Goal: Task Accomplishment & Management: Manage account settings

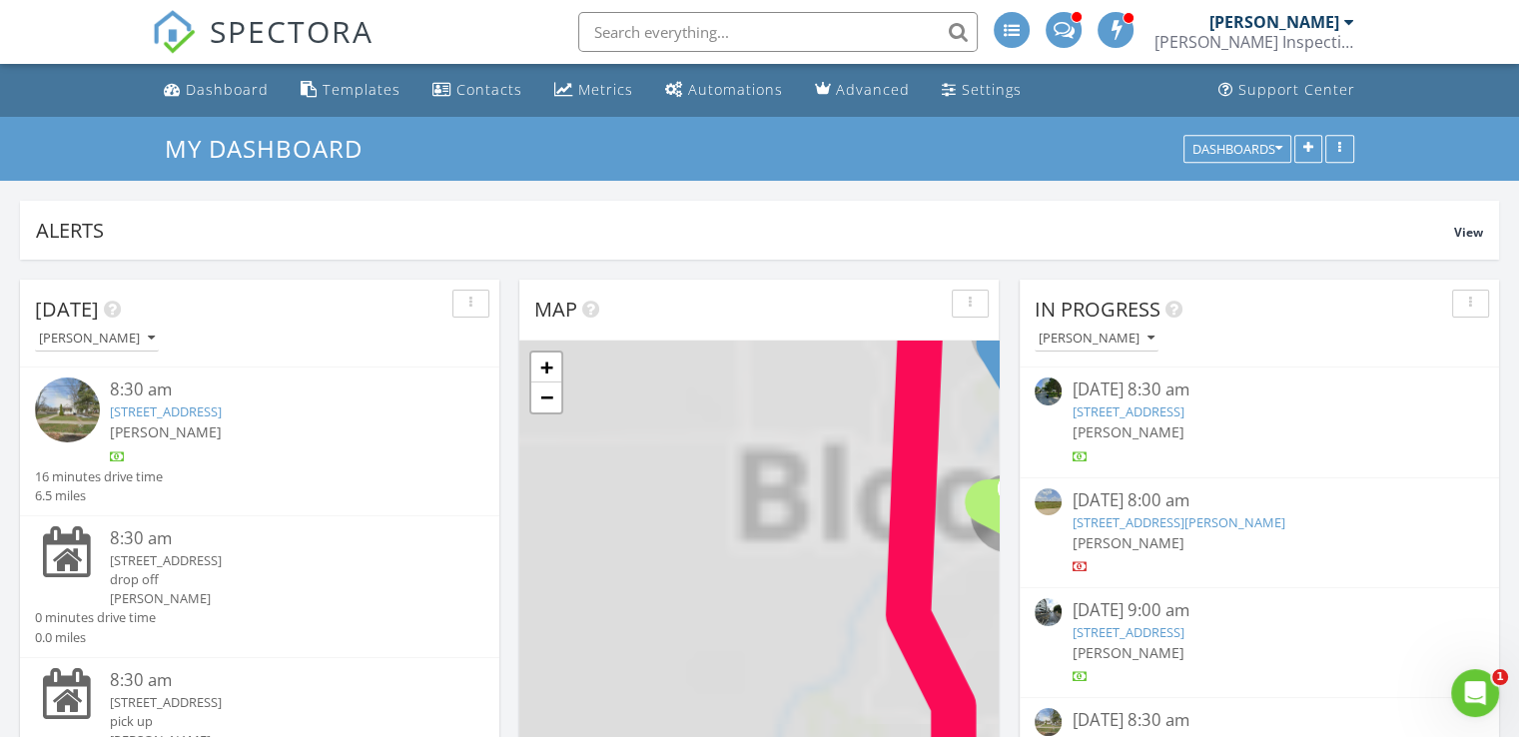
click at [682, 14] on input "text" at bounding box center [778, 32] width 400 height 40
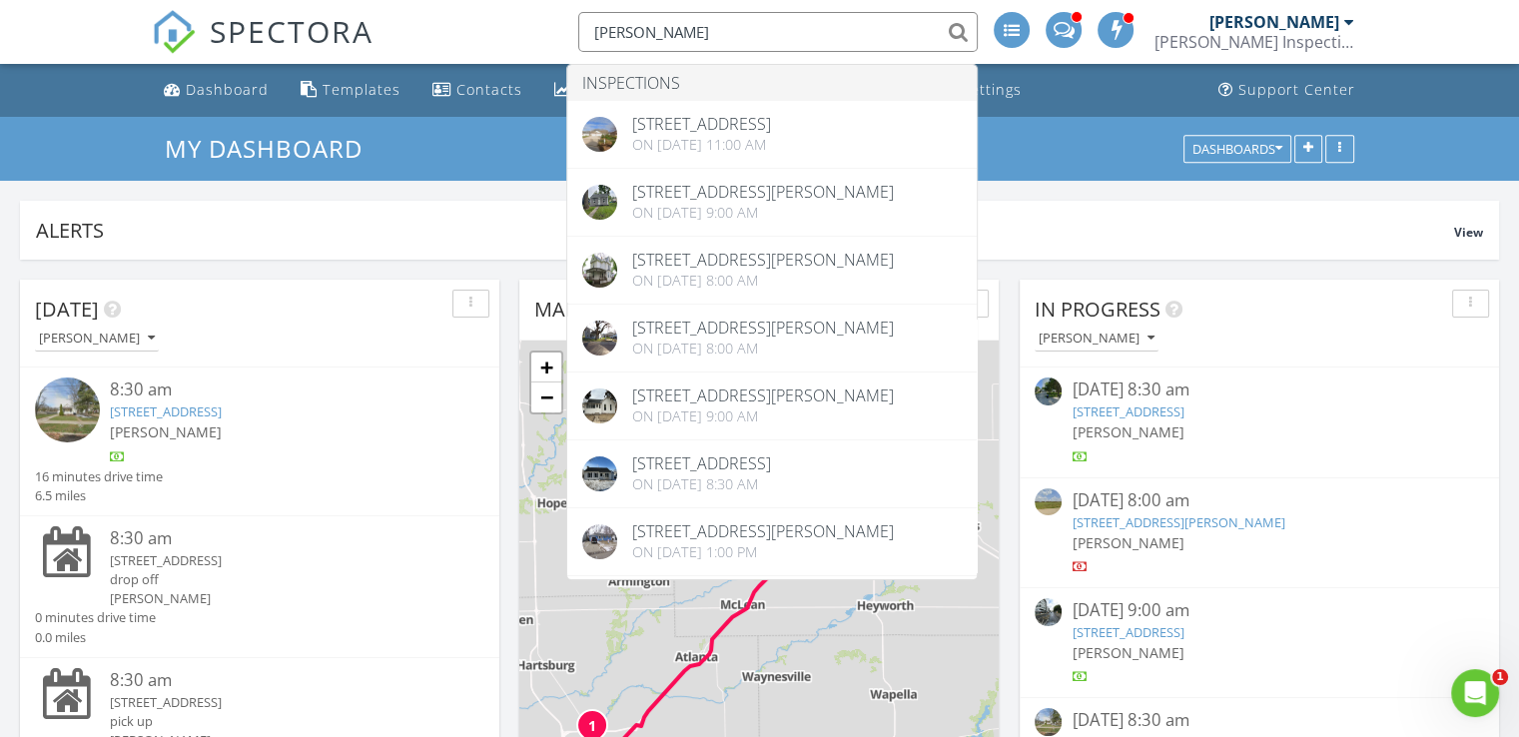
click at [697, 32] on input "taylor" at bounding box center [778, 32] width 400 height 40
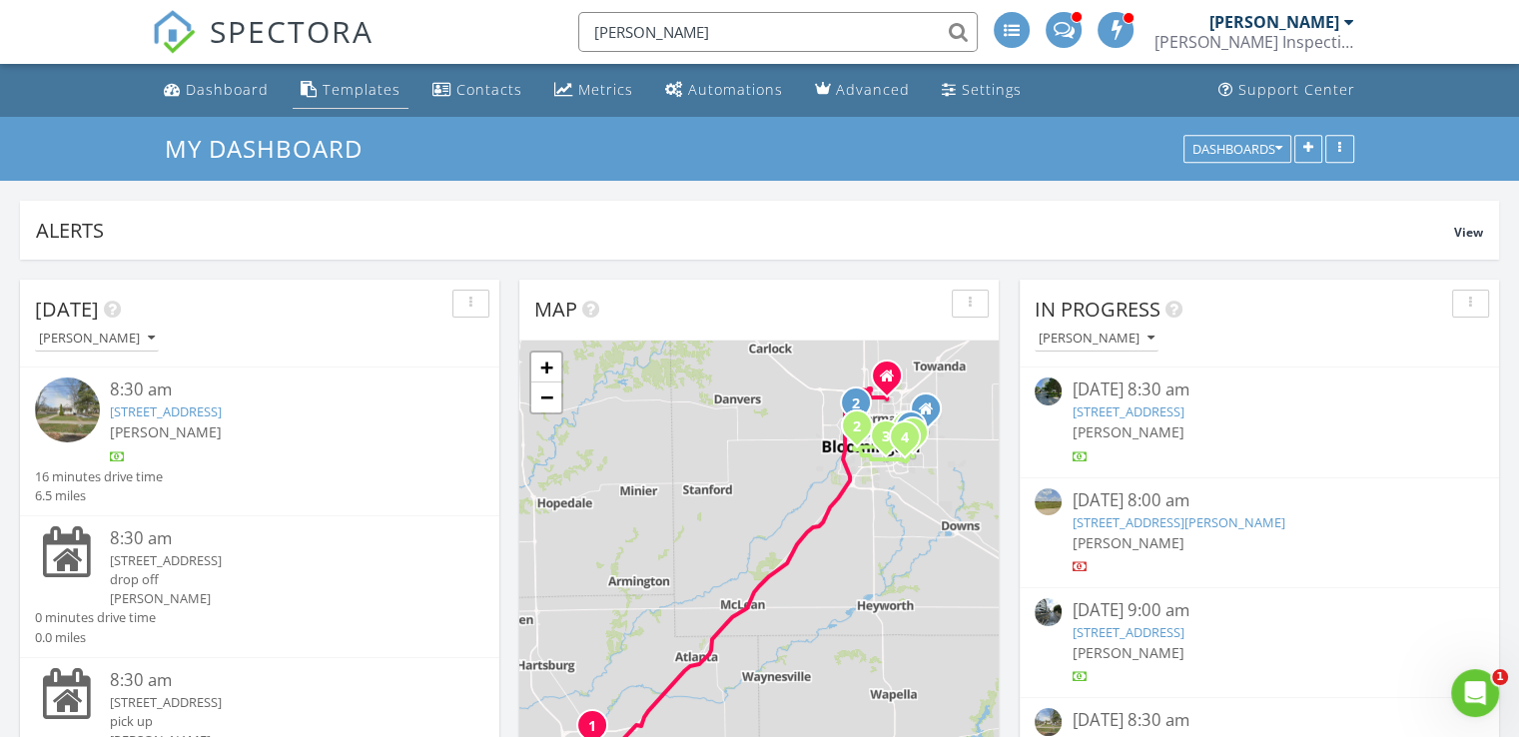
type input "taylor"
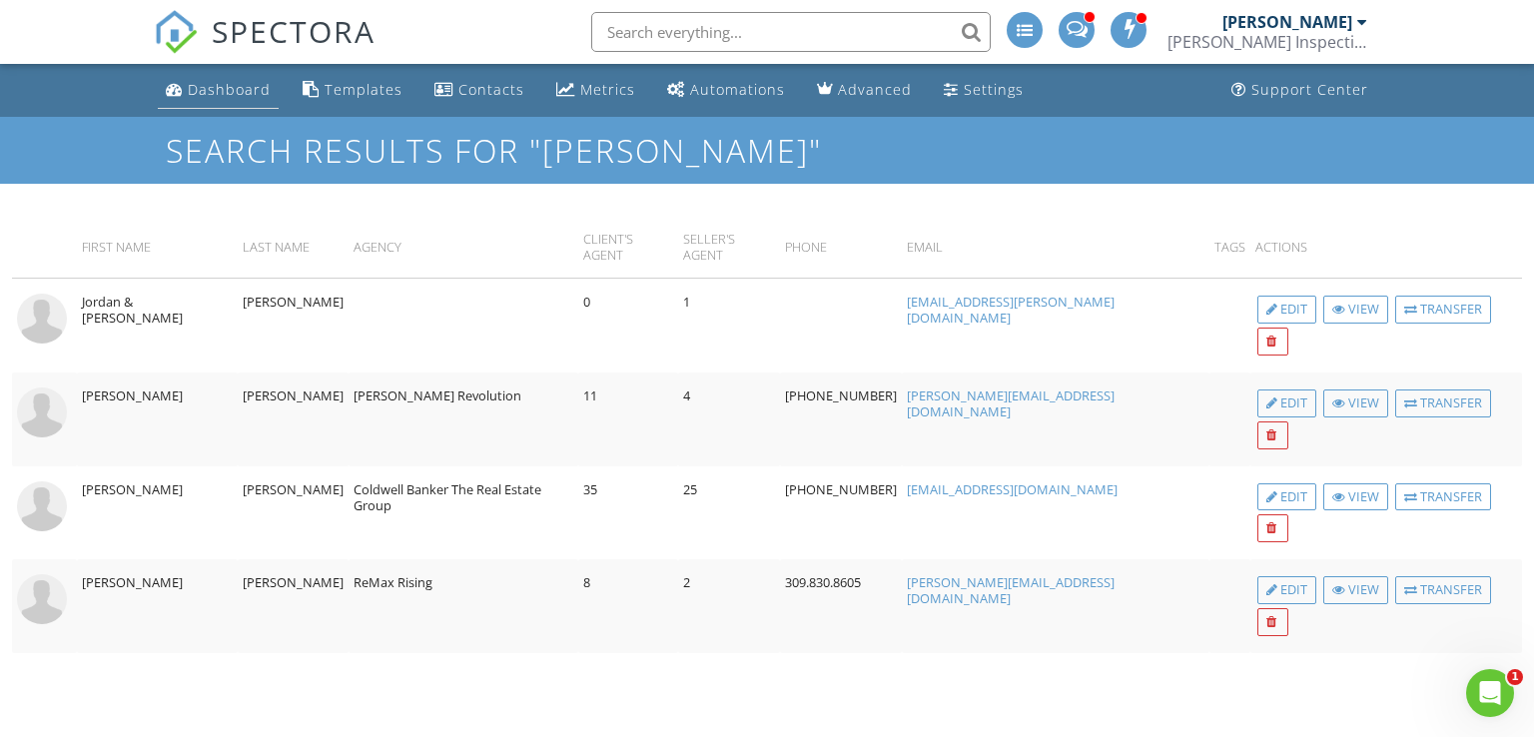
click at [239, 89] on div "Dashboard" at bounding box center [229, 89] width 83 height 19
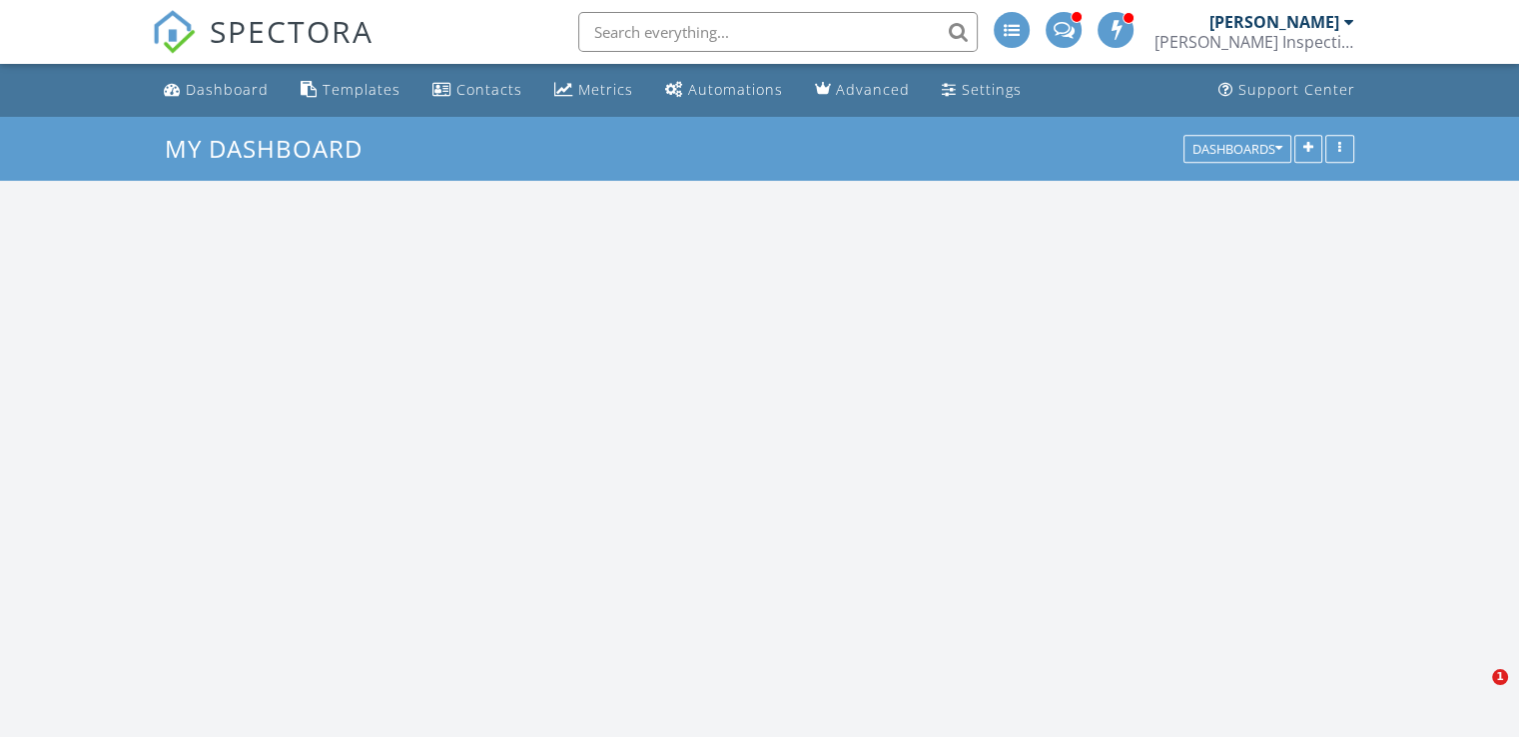
click at [732, 37] on input "text" at bounding box center [778, 32] width 400 height 40
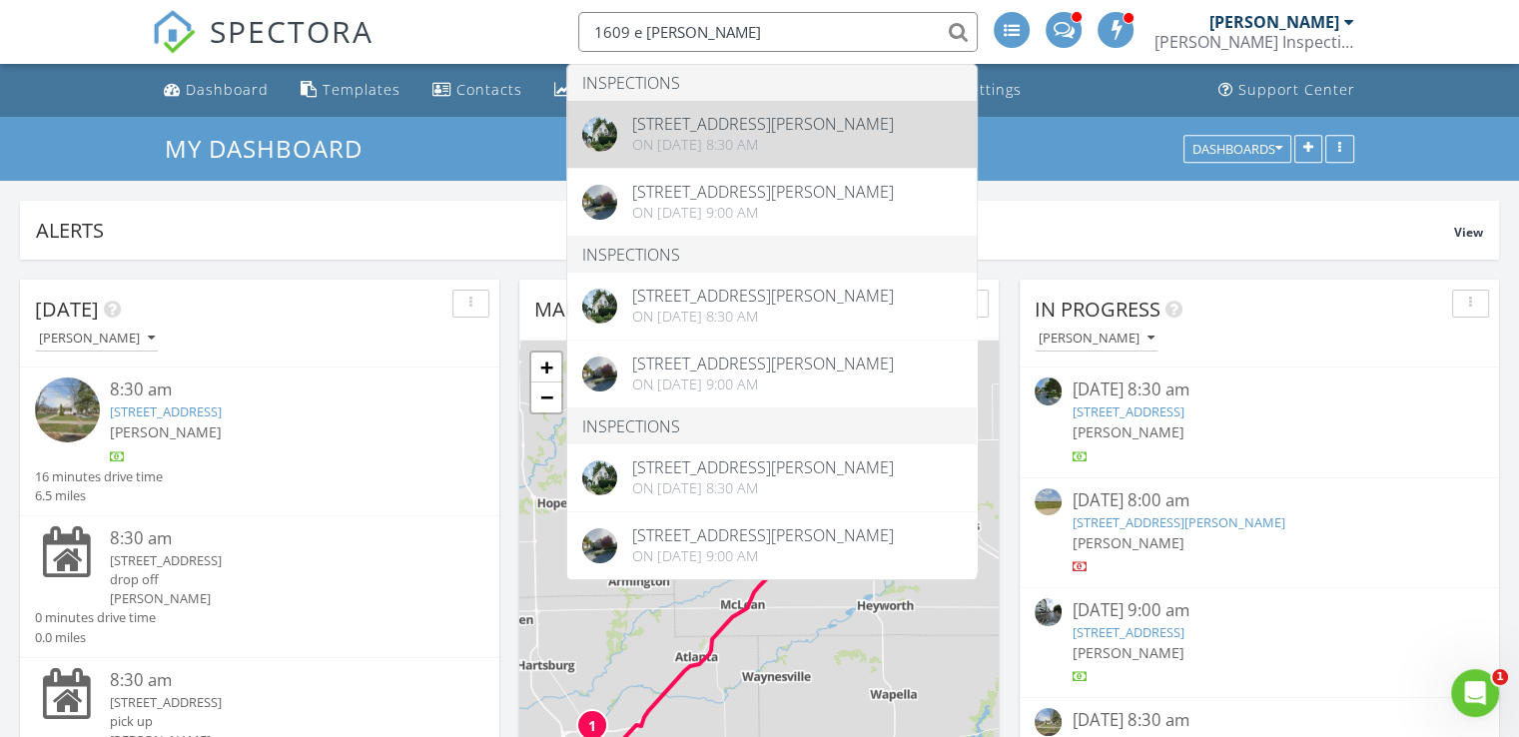
type input "1609 e [PERSON_NAME]"
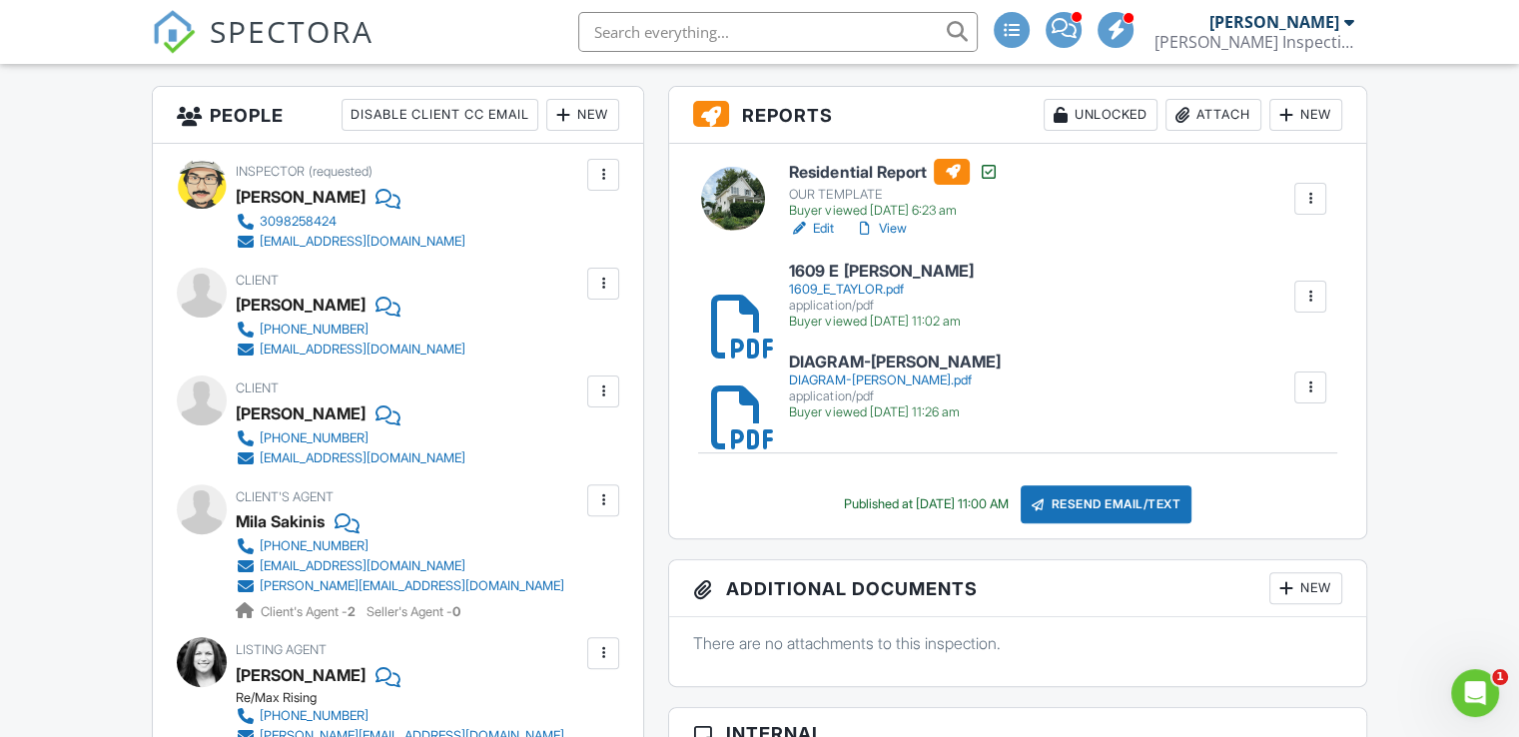
scroll to position [498, 0]
click at [896, 283] on div "1609_E_TAYLOR.pdf" at bounding box center [881, 291] width 184 height 16
click at [663, 33] on input "text" at bounding box center [778, 32] width 400 height 40
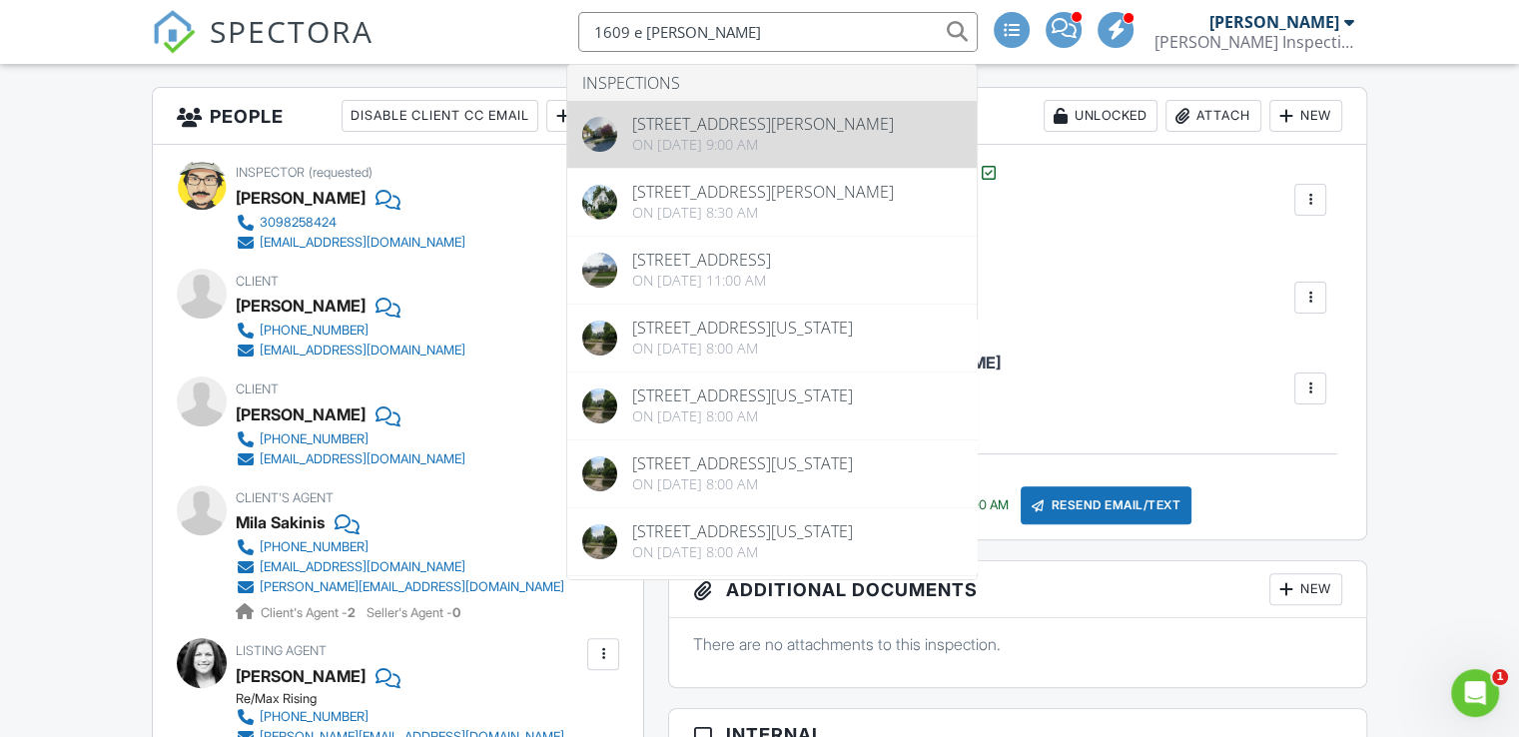
type input "1609 e taylor"
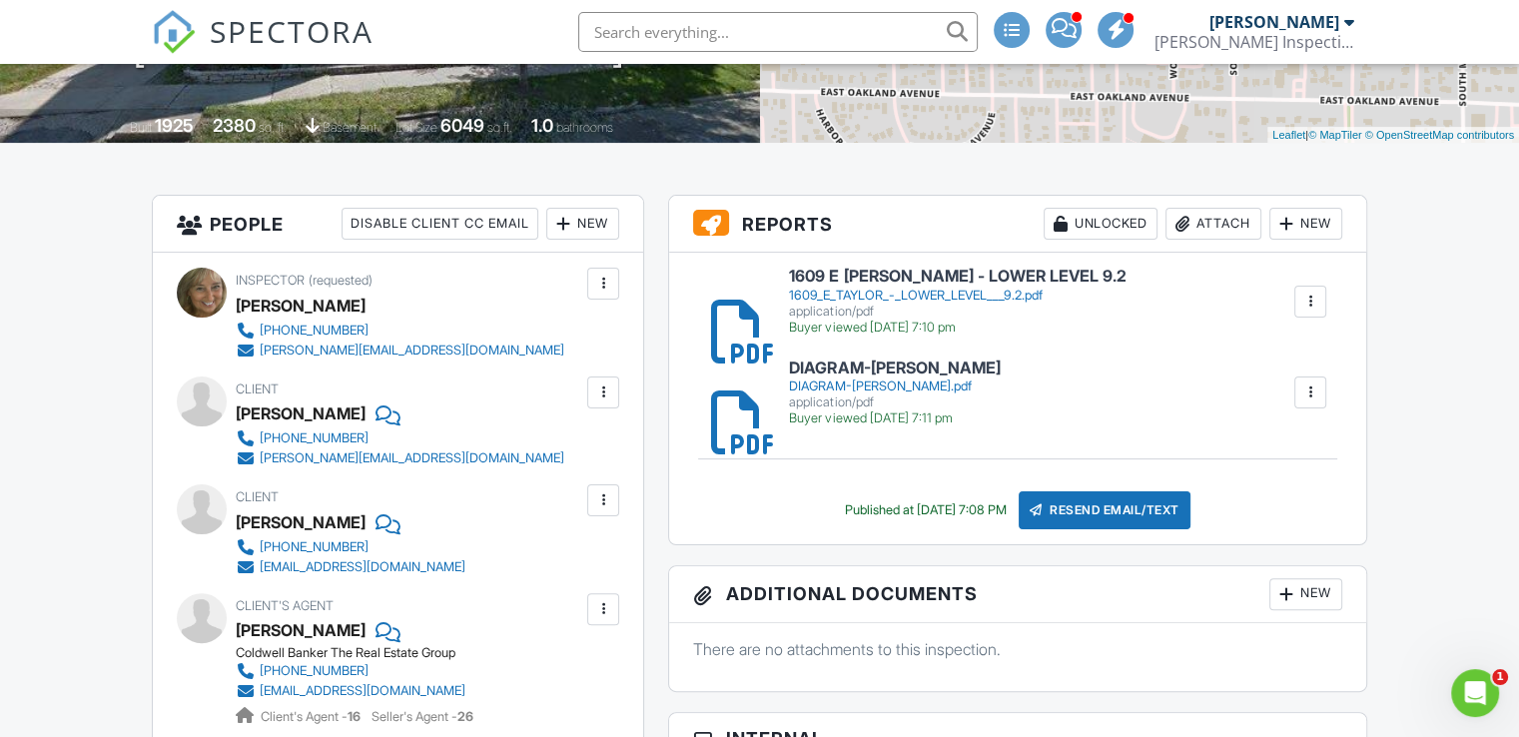
click at [864, 306] on div "application/pdf" at bounding box center [957, 312] width 337 height 16
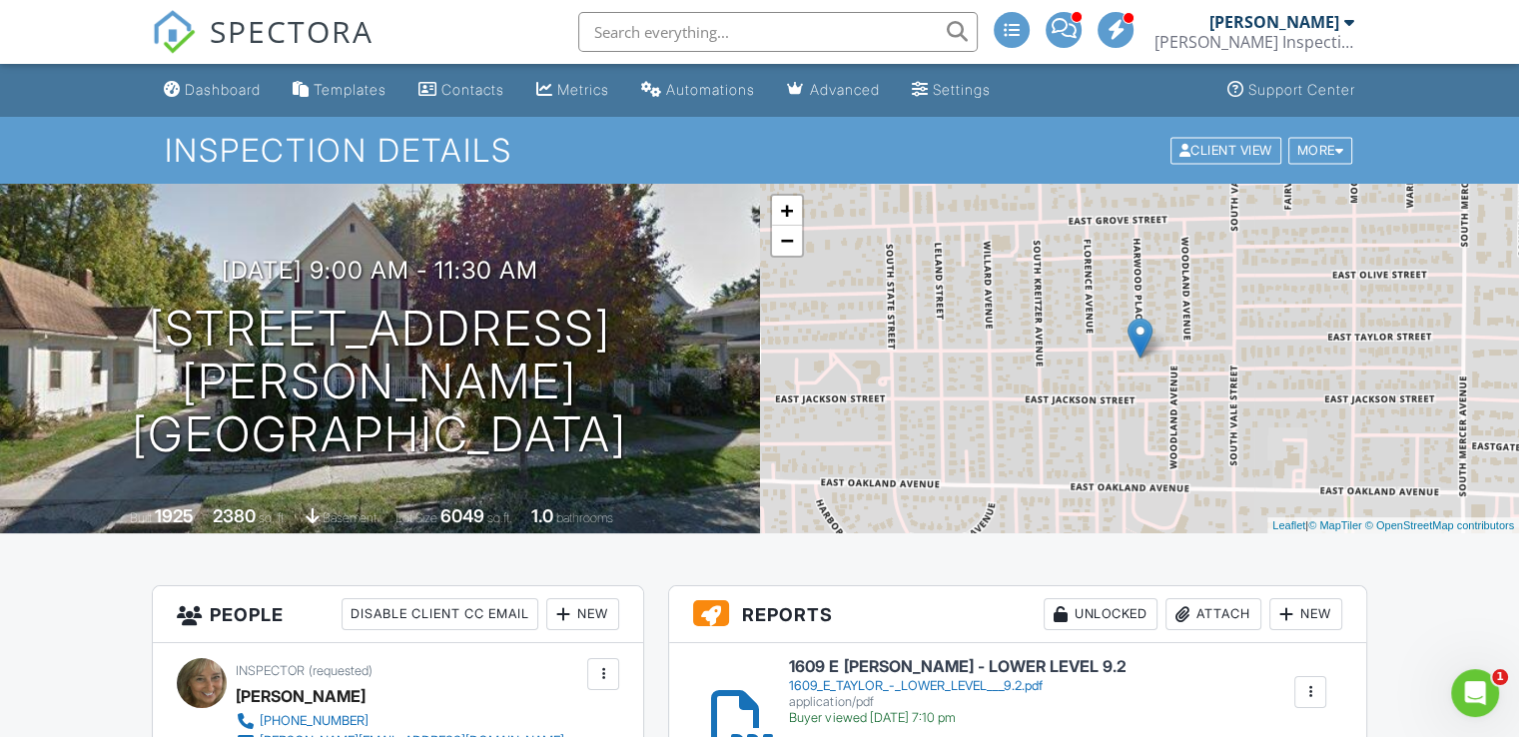
click at [700, 42] on input "text" at bounding box center [778, 32] width 400 height 40
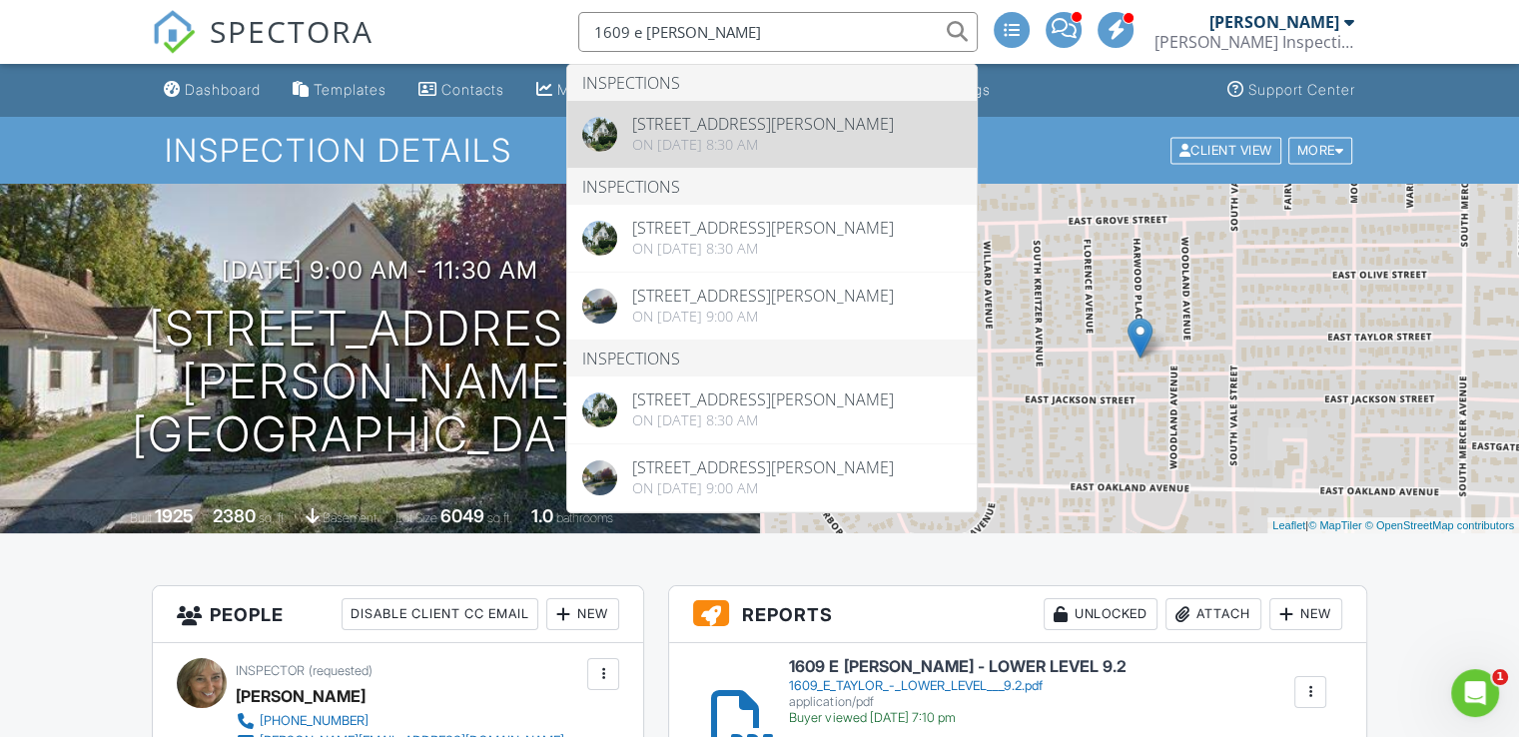
type input "1609 e taylor"
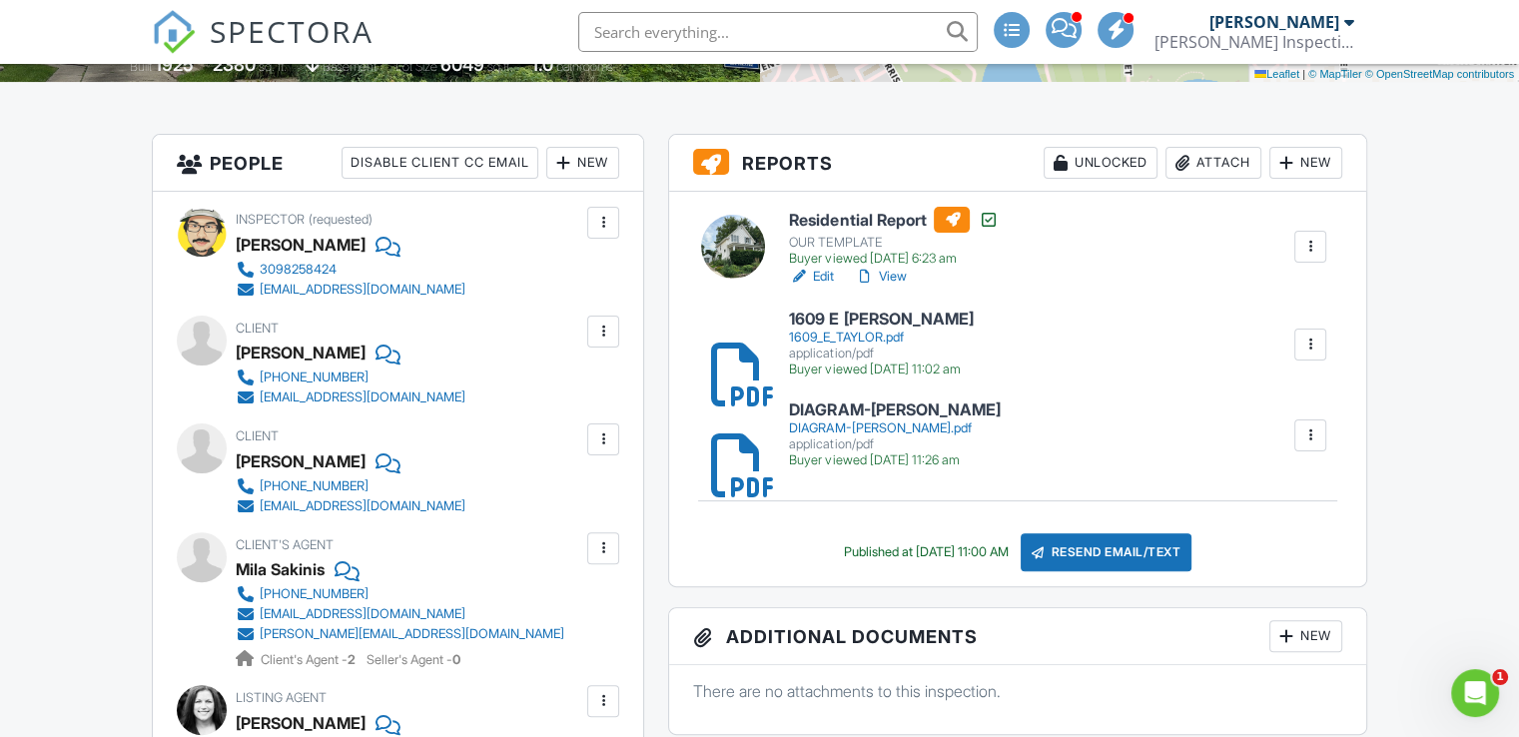
scroll to position [429, 0]
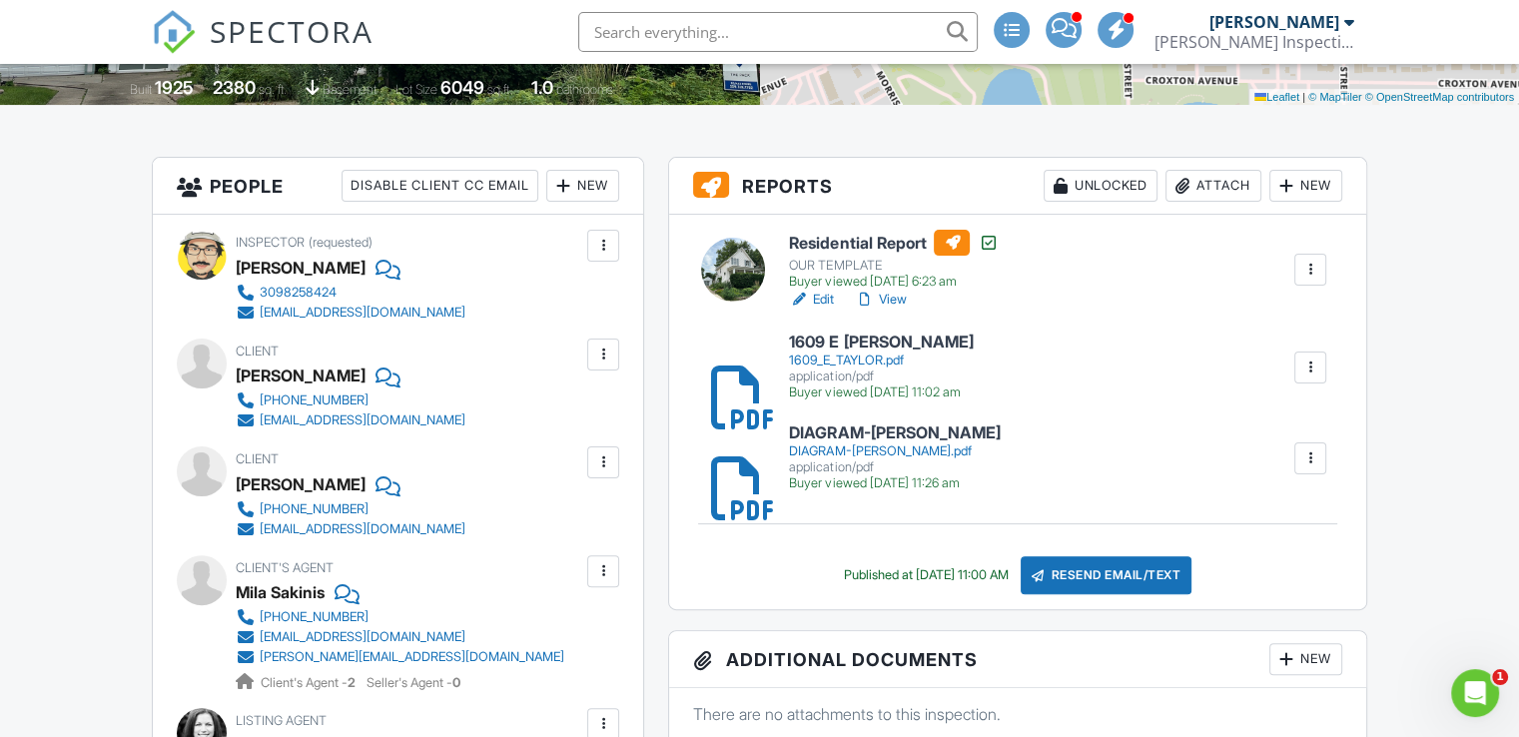
click at [973, 353] on div "1609_E_TAYLOR.pdf" at bounding box center [881, 361] width 184 height 16
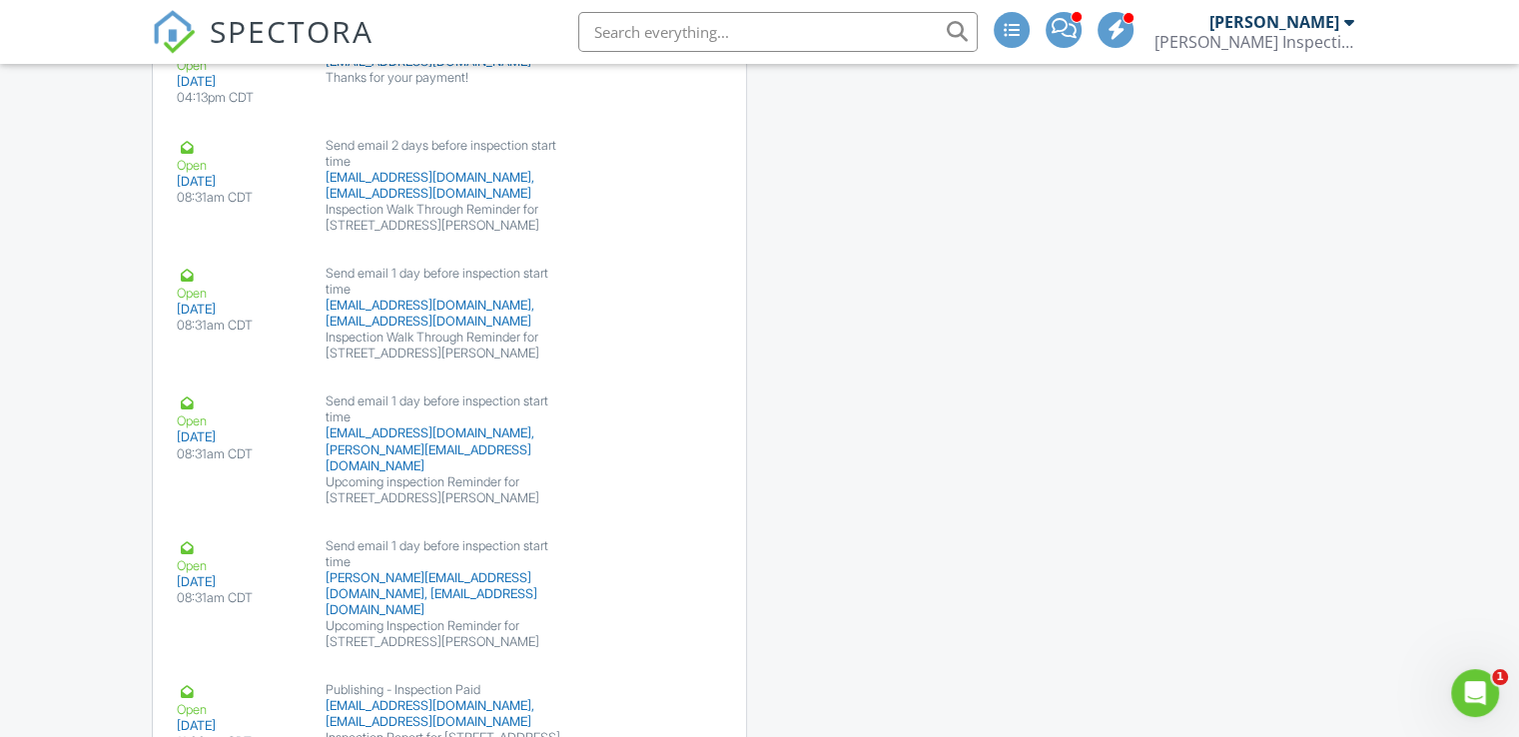
scroll to position [3629, 0]
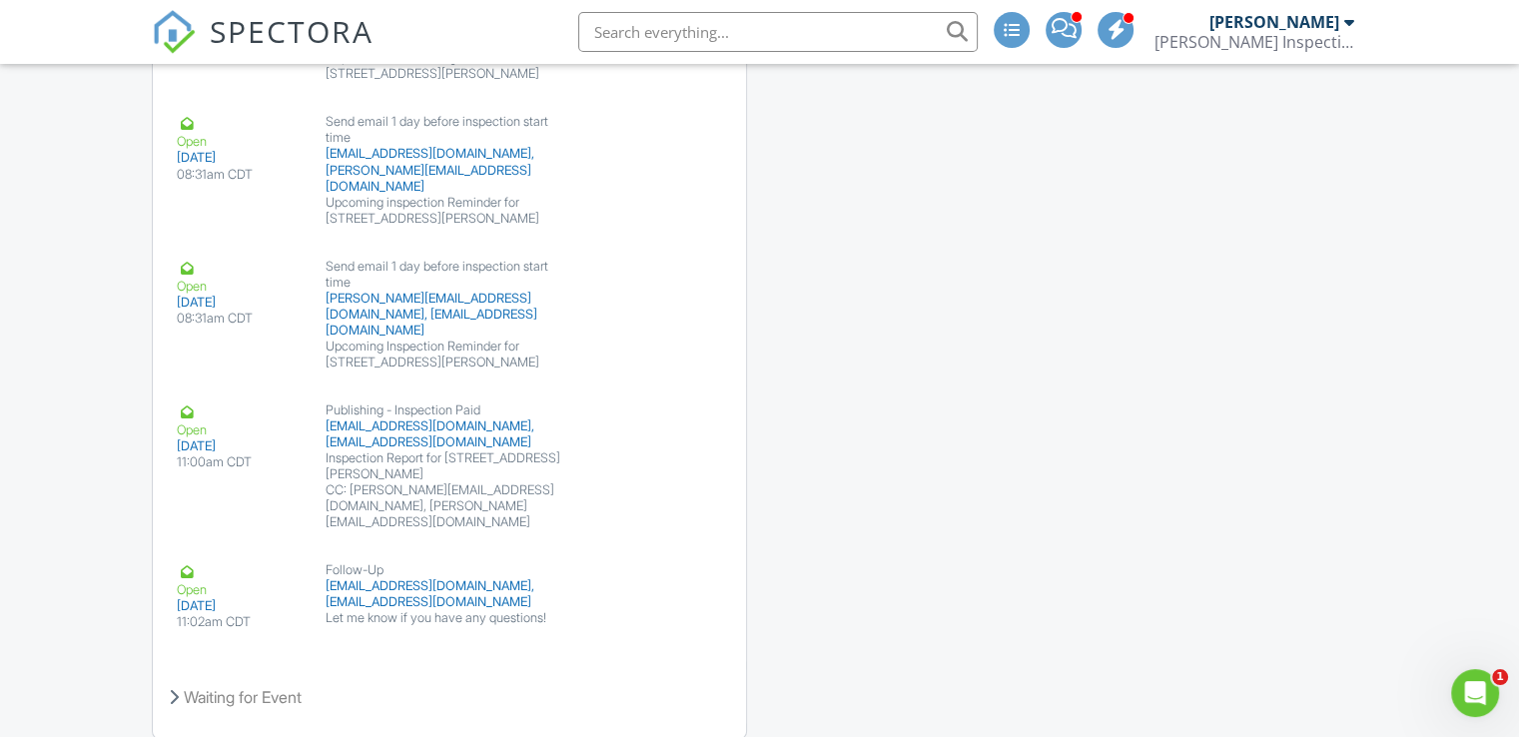
click at [701, 29] on input "text" at bounding box center [778, 32] width 400 height 40
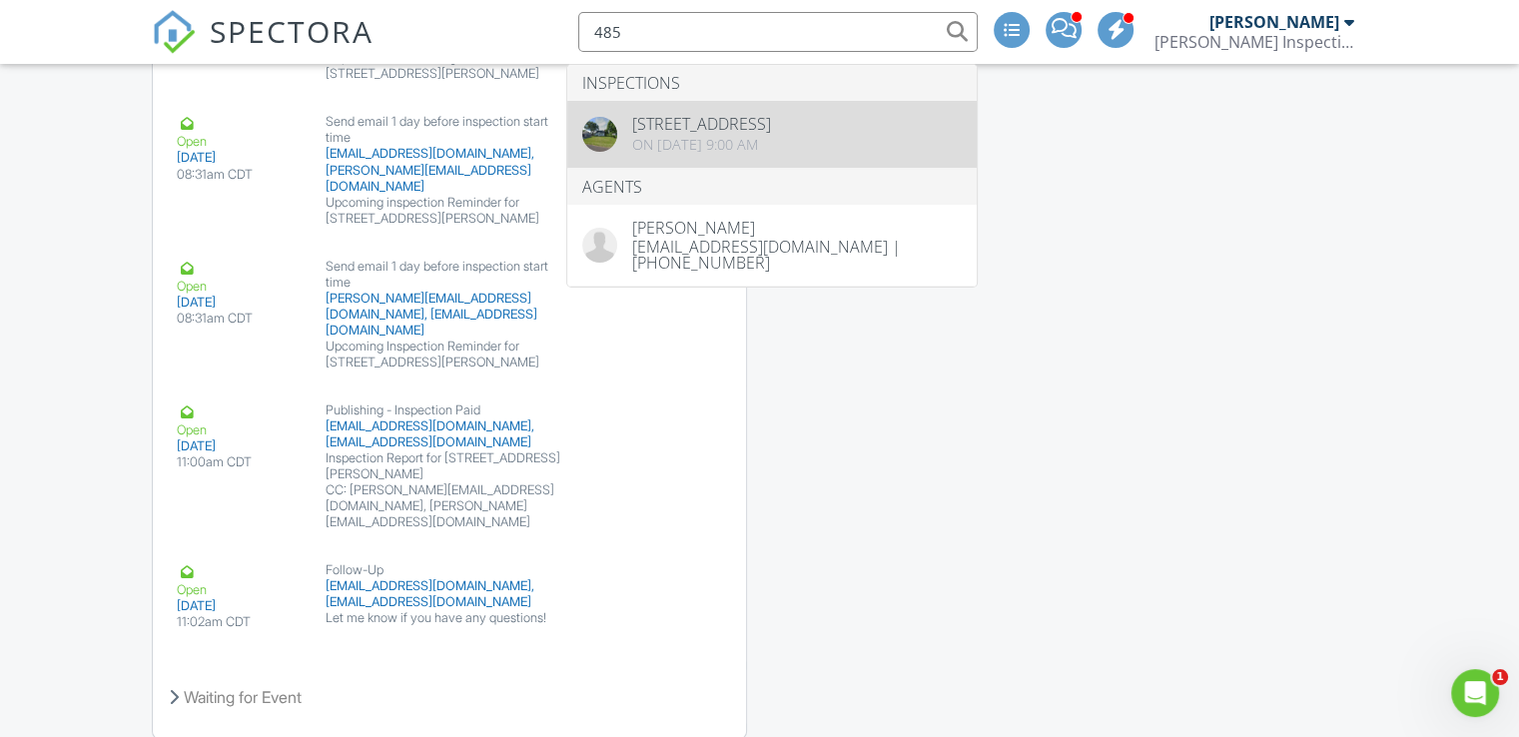
type input "485"
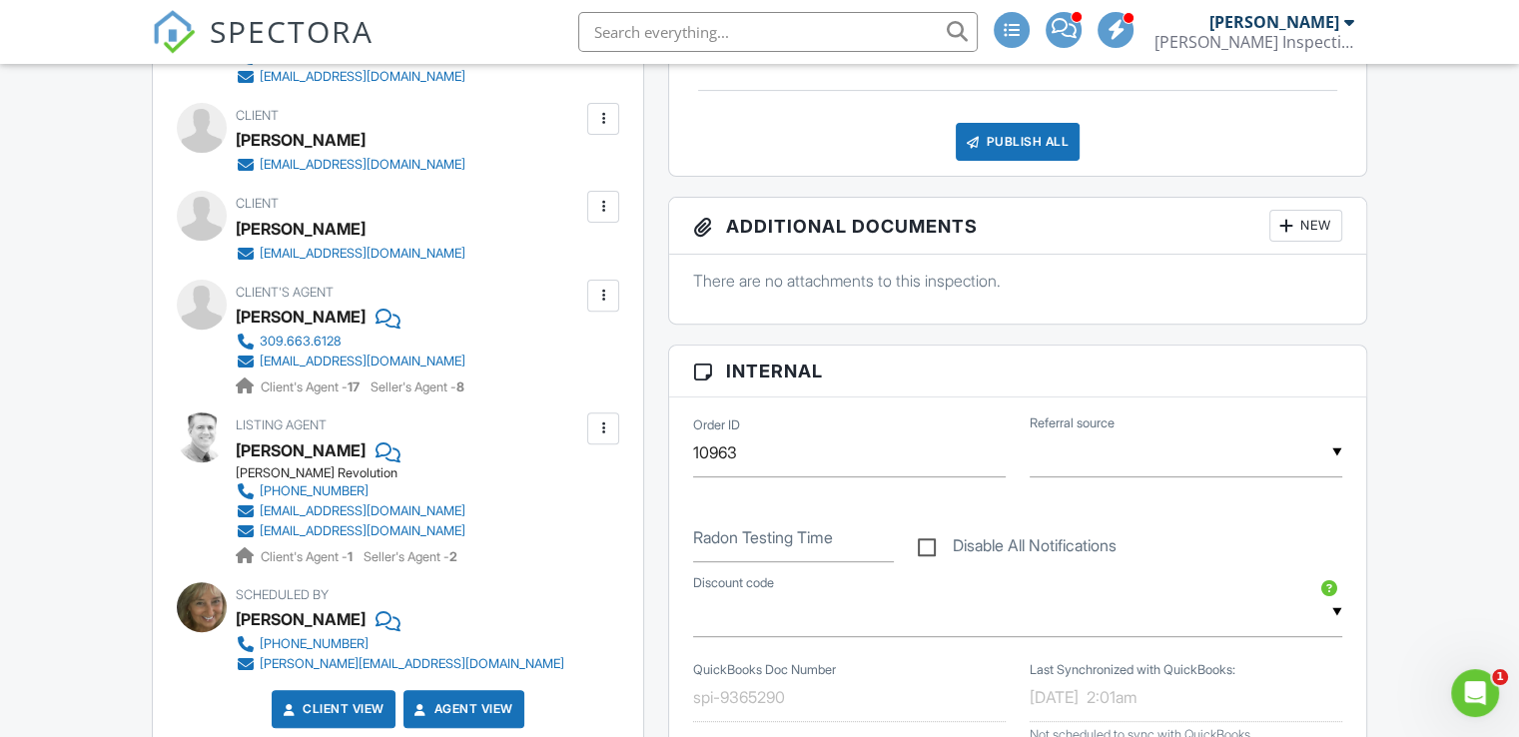
click at [602, 209] on div at bounding box center [603, 207] width 20 height 20
click at [566, 262] on li "Edit" at bounding box center [556, 268] width 102 height 50
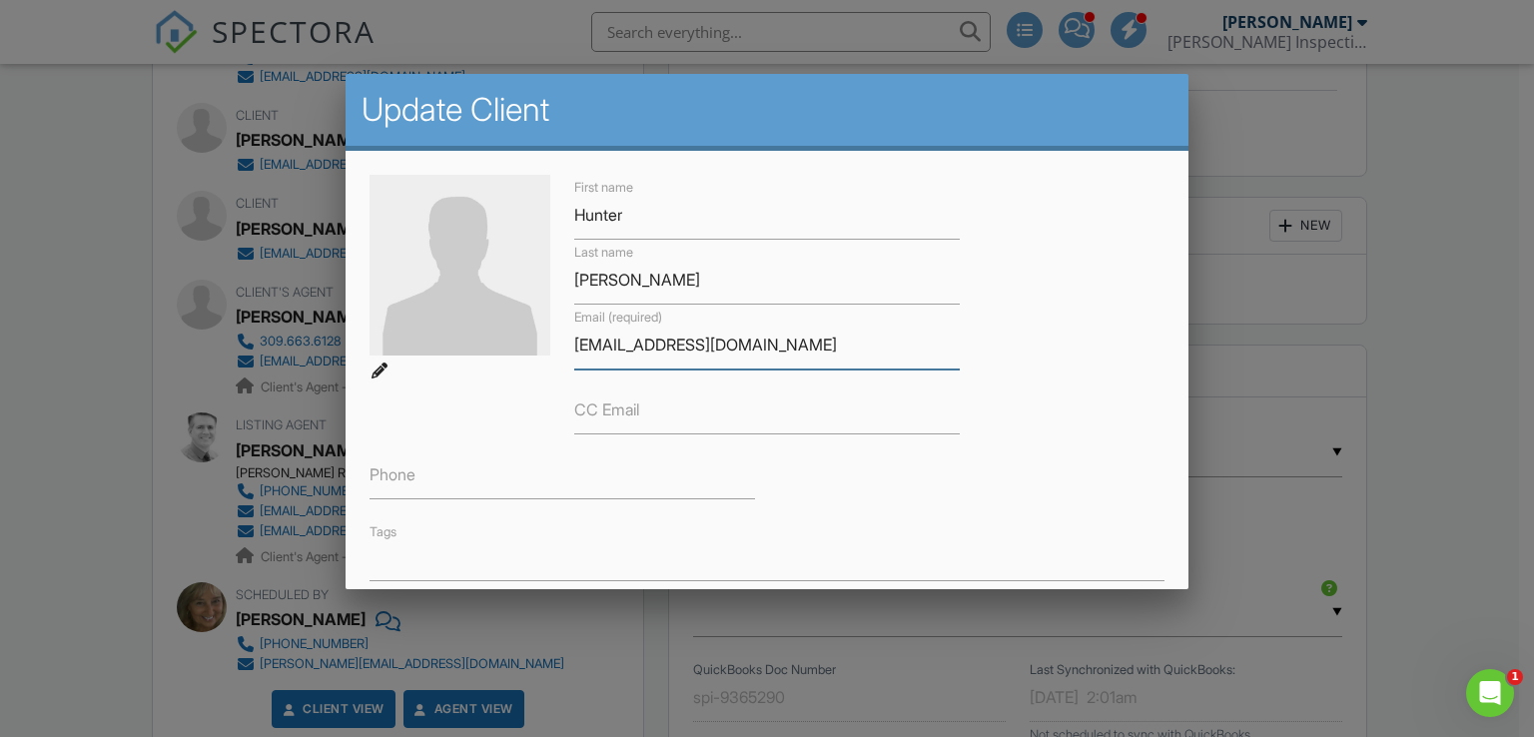
click at [639, 338] on input "[EMAIL_ADDRESS][DOMAIN_NAME]" at bounding box center [767, 345] width 386 height 49
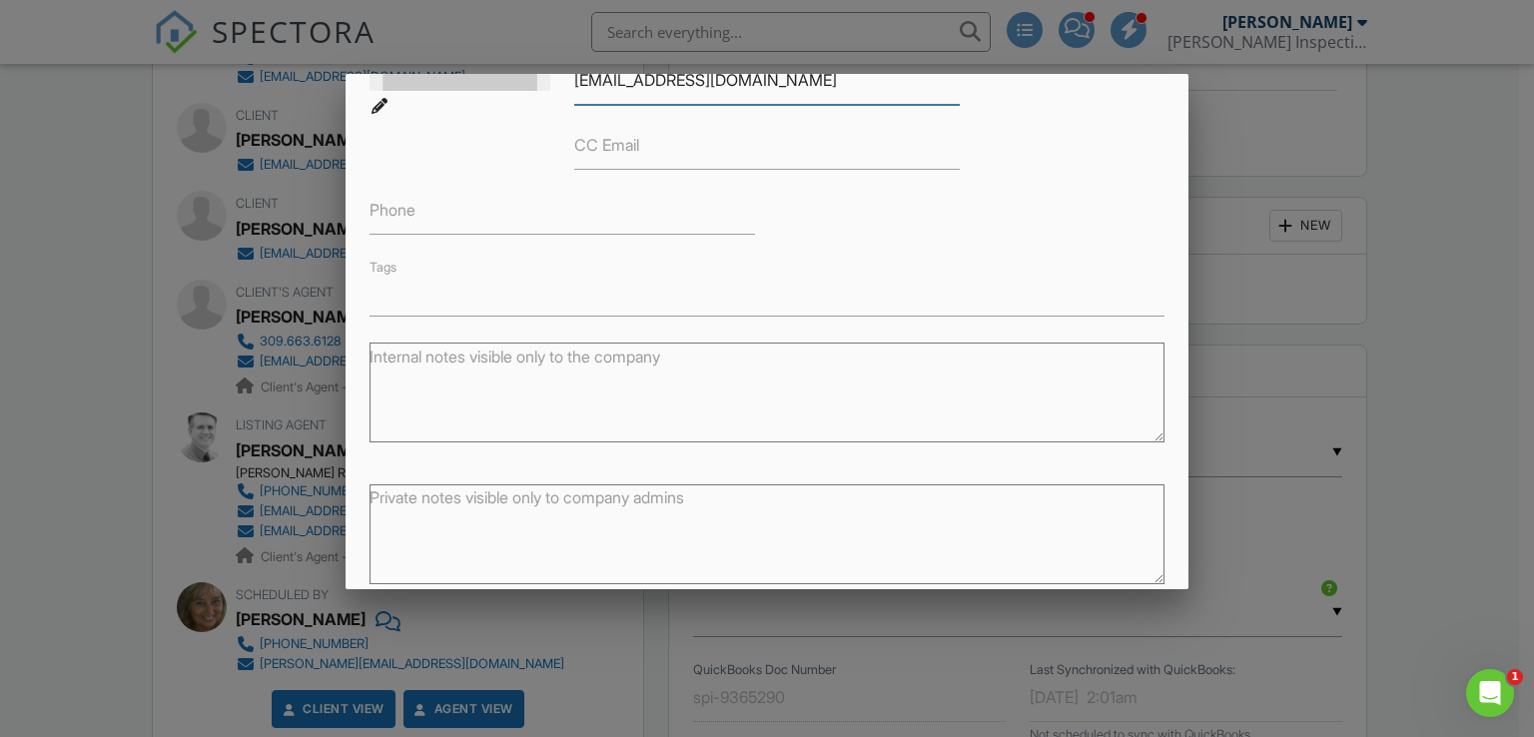
scroll to position [348, 0]
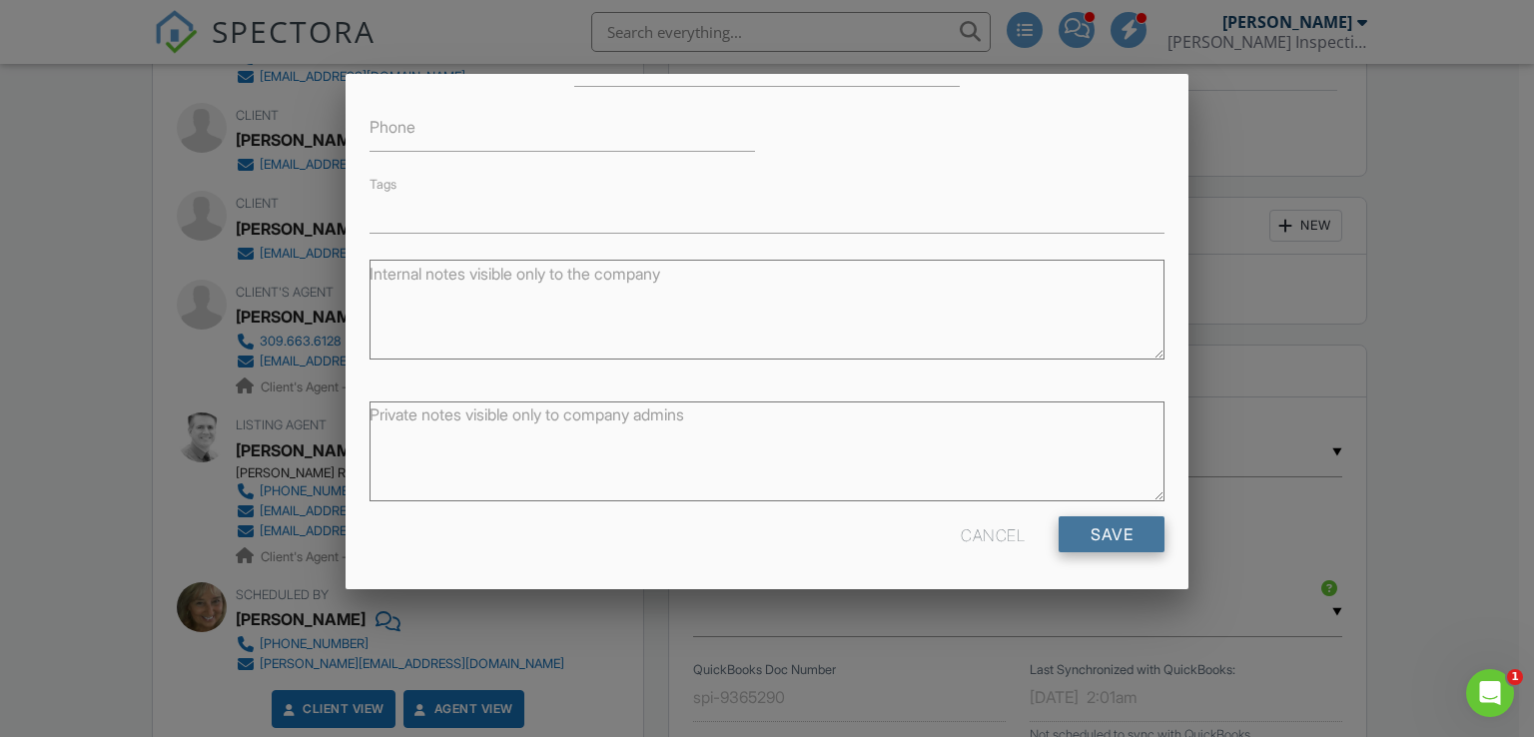
type input "[EMAIL_ADDRESS][DOMAIN_NAME]"
click at [1099, 533] on input "Save" at bounding box center [1112, 534] width 106 height 36
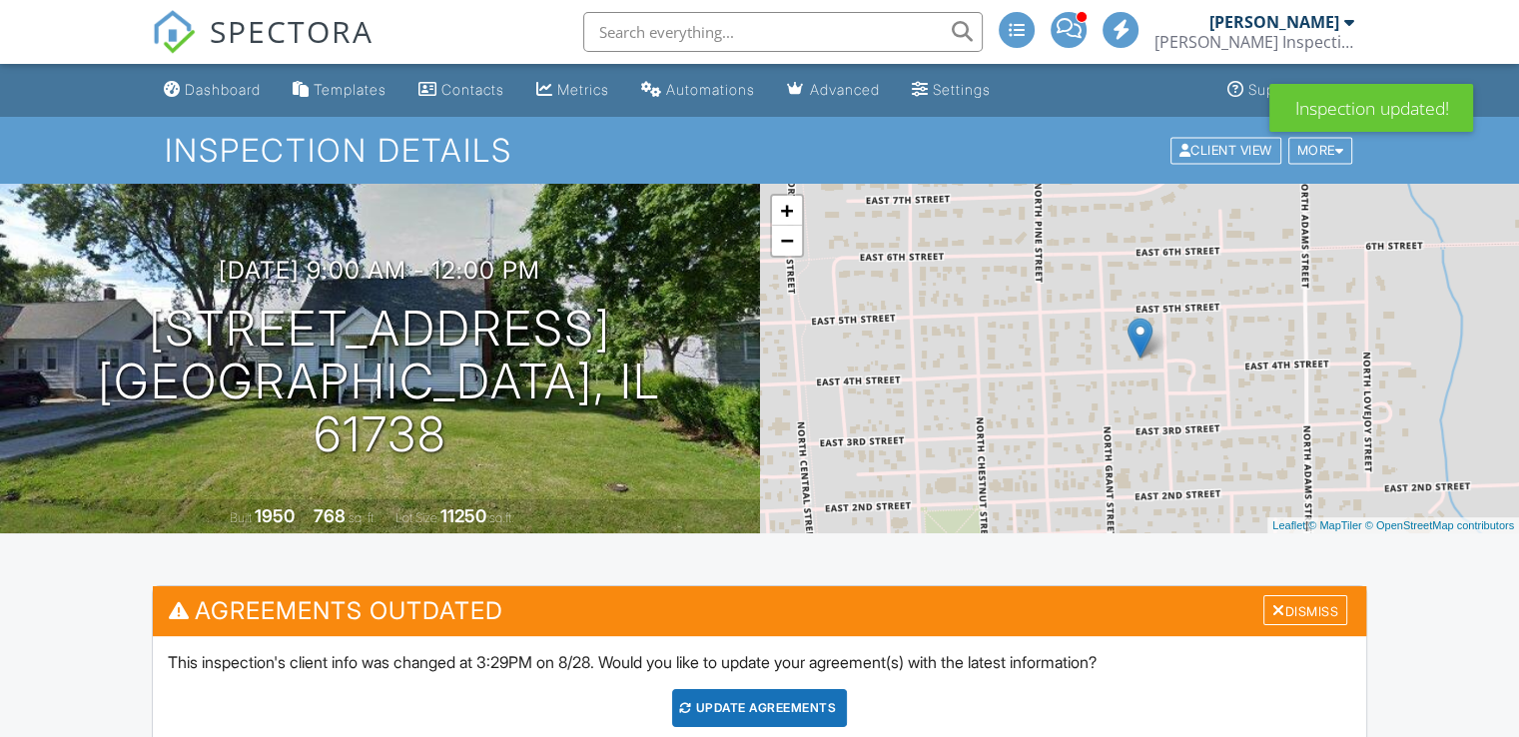
click at [730, 699] on div "Update Agreements" at bounding box center [759, 708] width 175 height 38
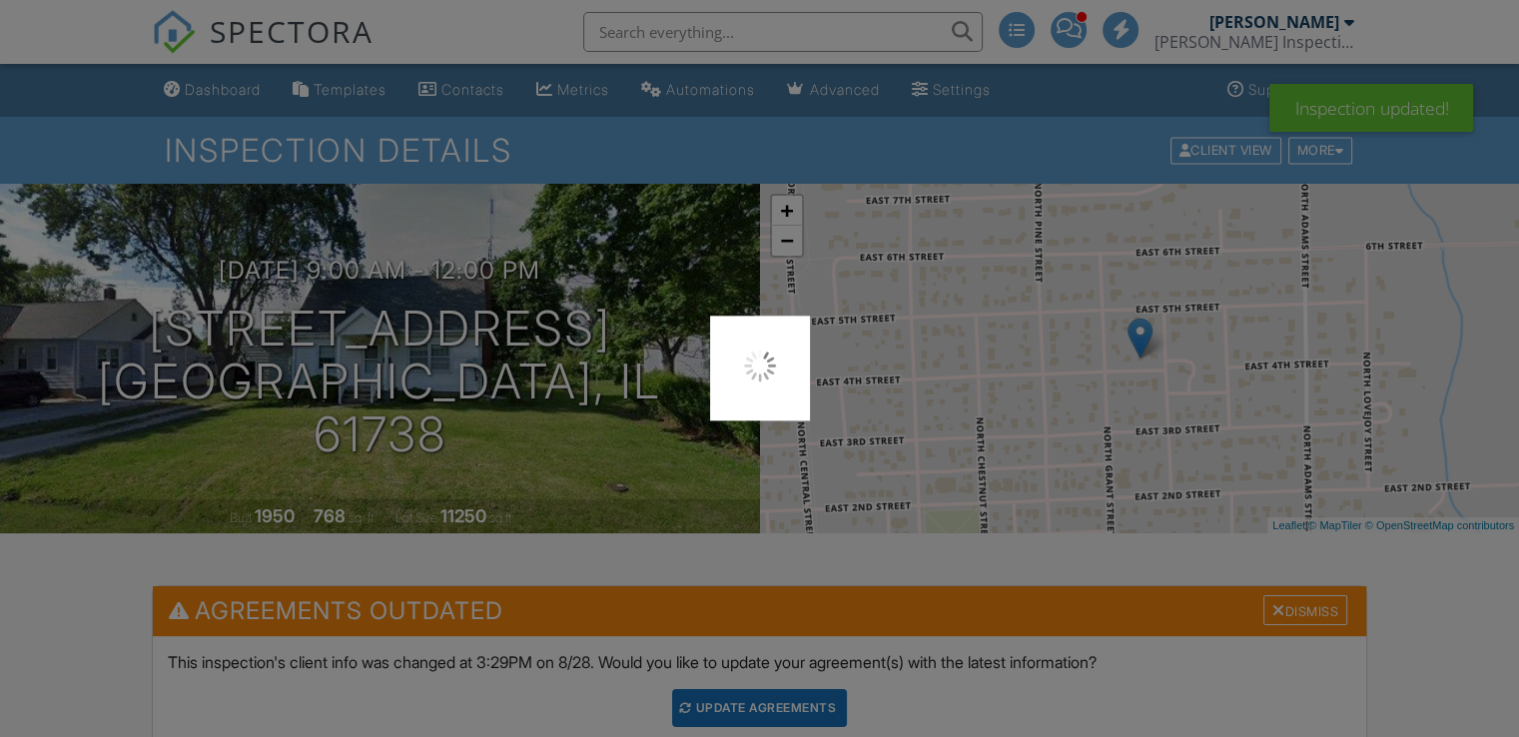
click at [730, 699] on div at bounding box center [759, 368] width 1519 height 737
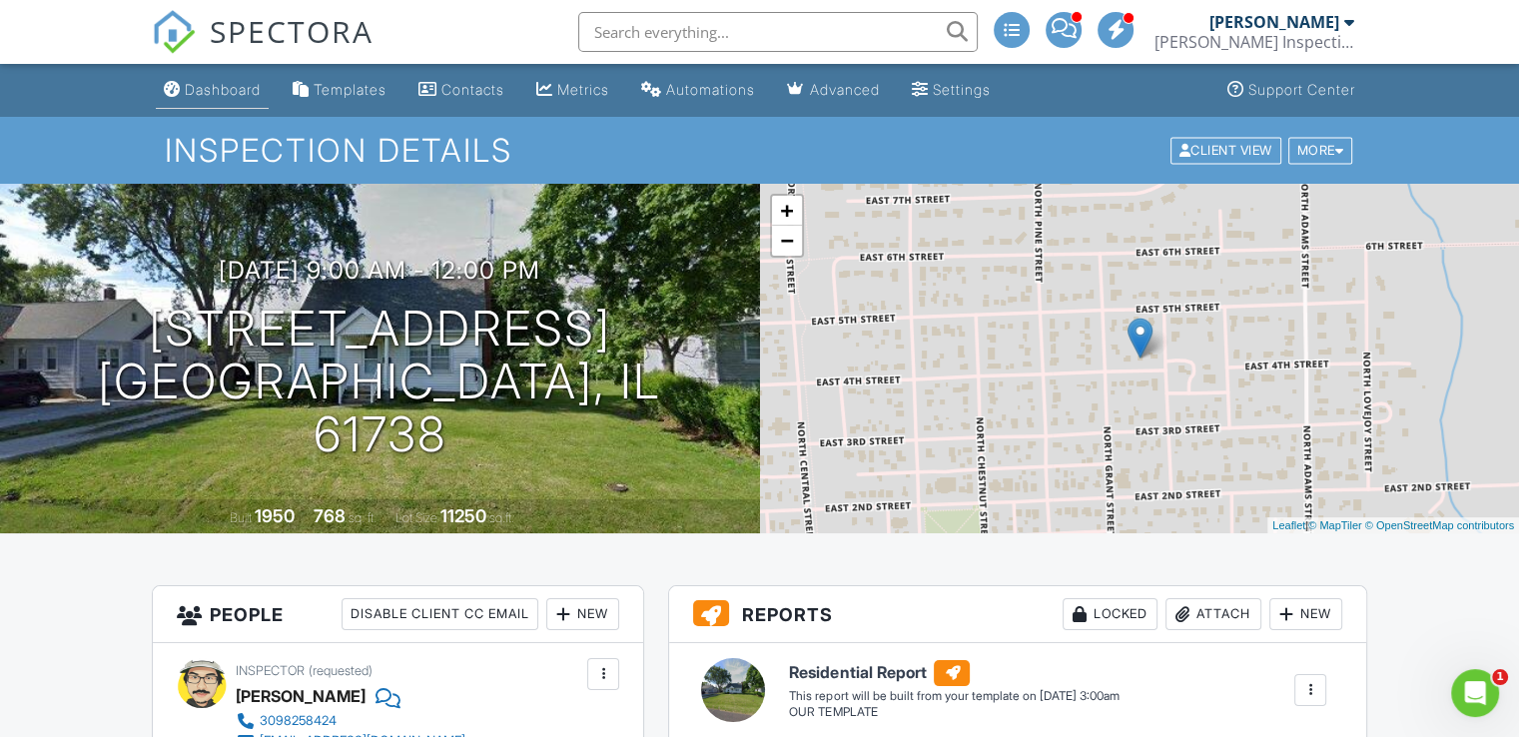
click at [255, 84] on div "Dashboard" at bounding box center [223, 89] width 76 height 17
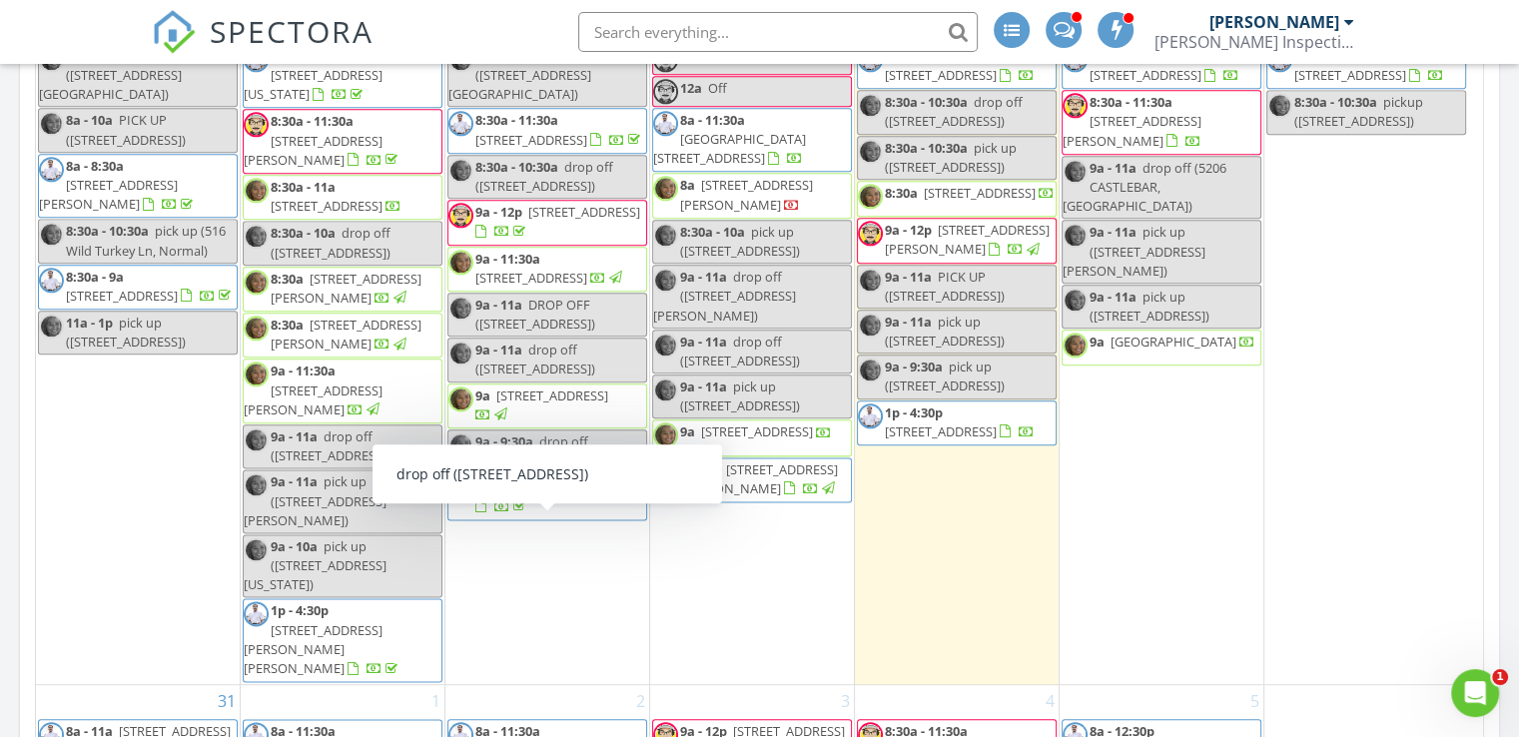
scroll to position [2458, 0]
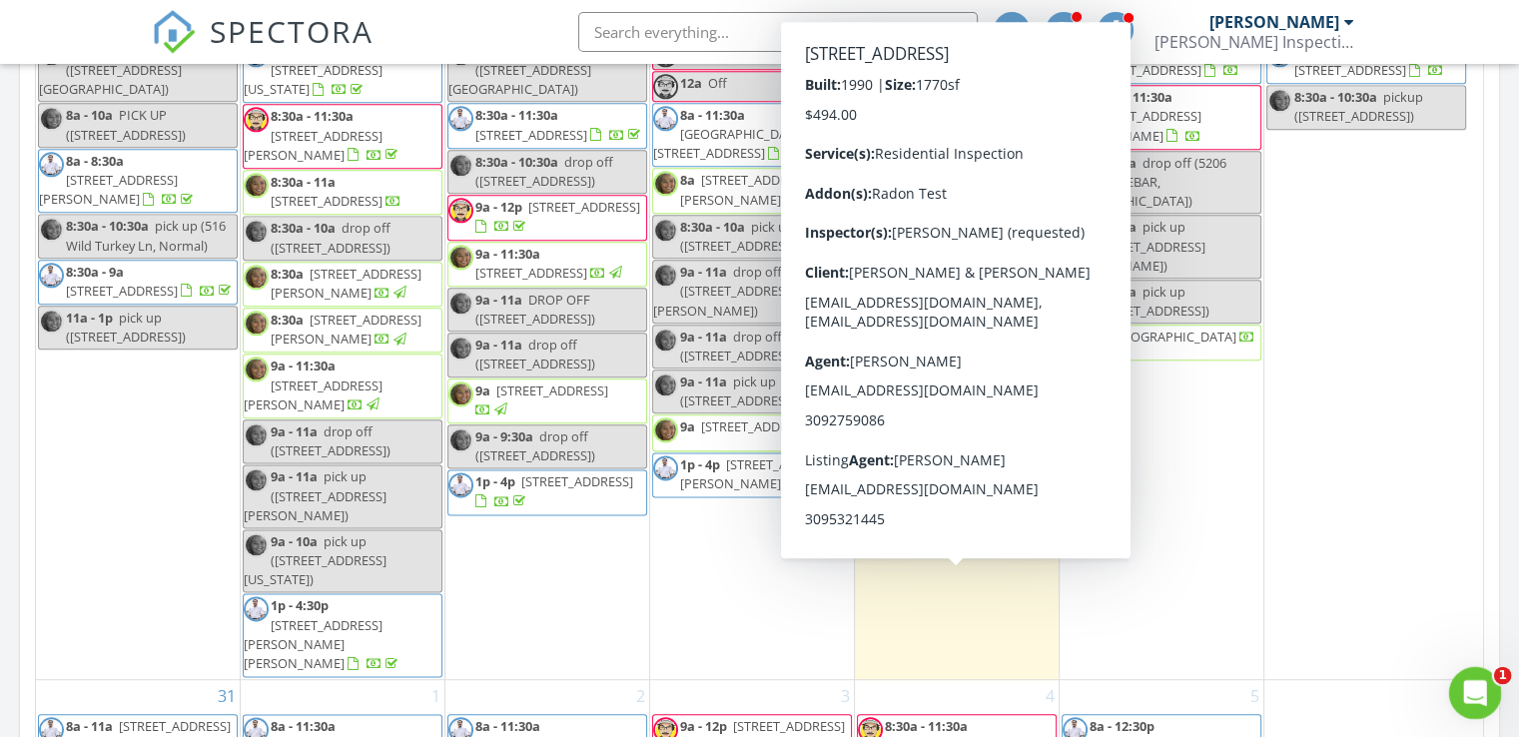
click at [1477, 678] on div "Open Intercom Messenger" at bounding box center [1472, 690] width 66 height 66
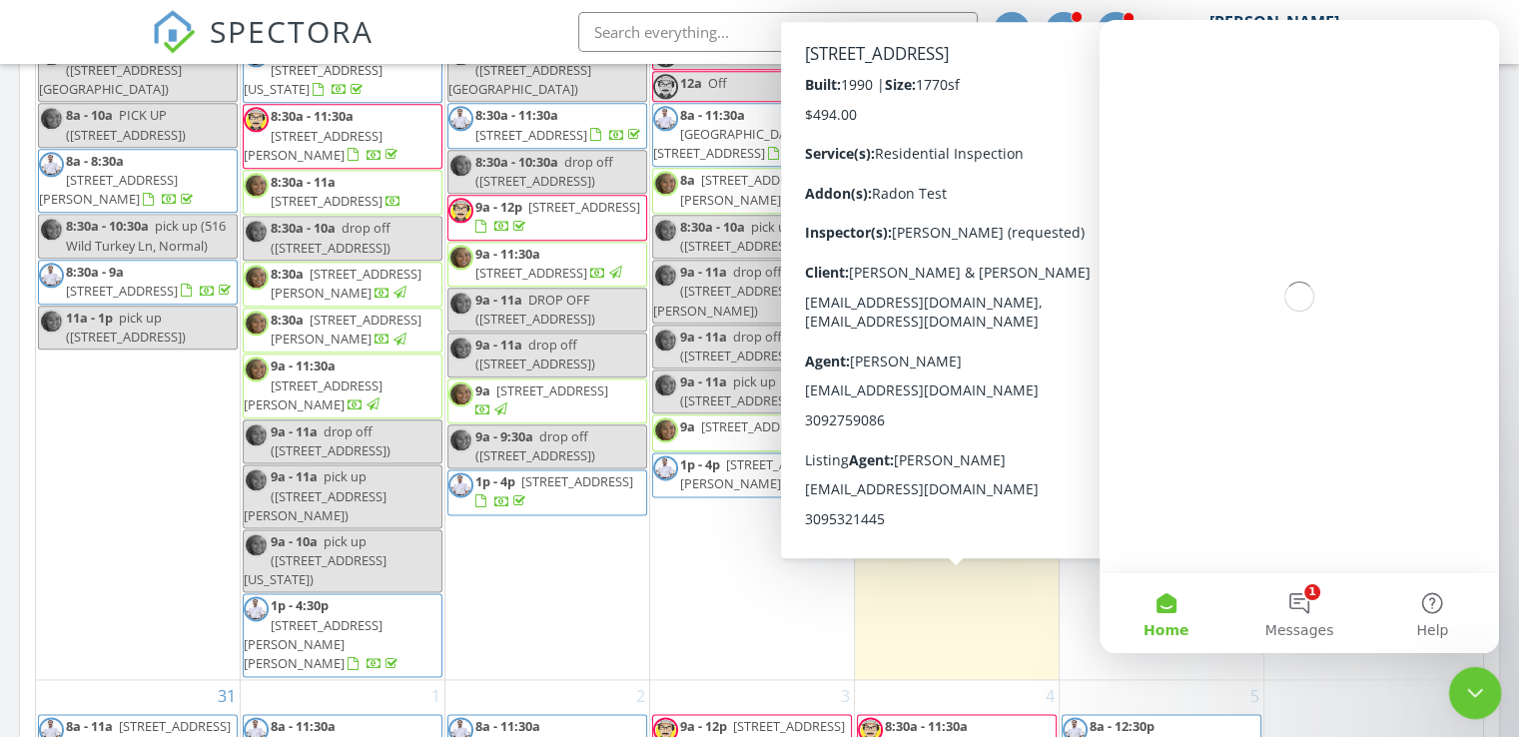
scroll to position [0, 0]
click at [1296, 578] on button "1 Messages" at bounding box center [1299, 613] width 133 height 80
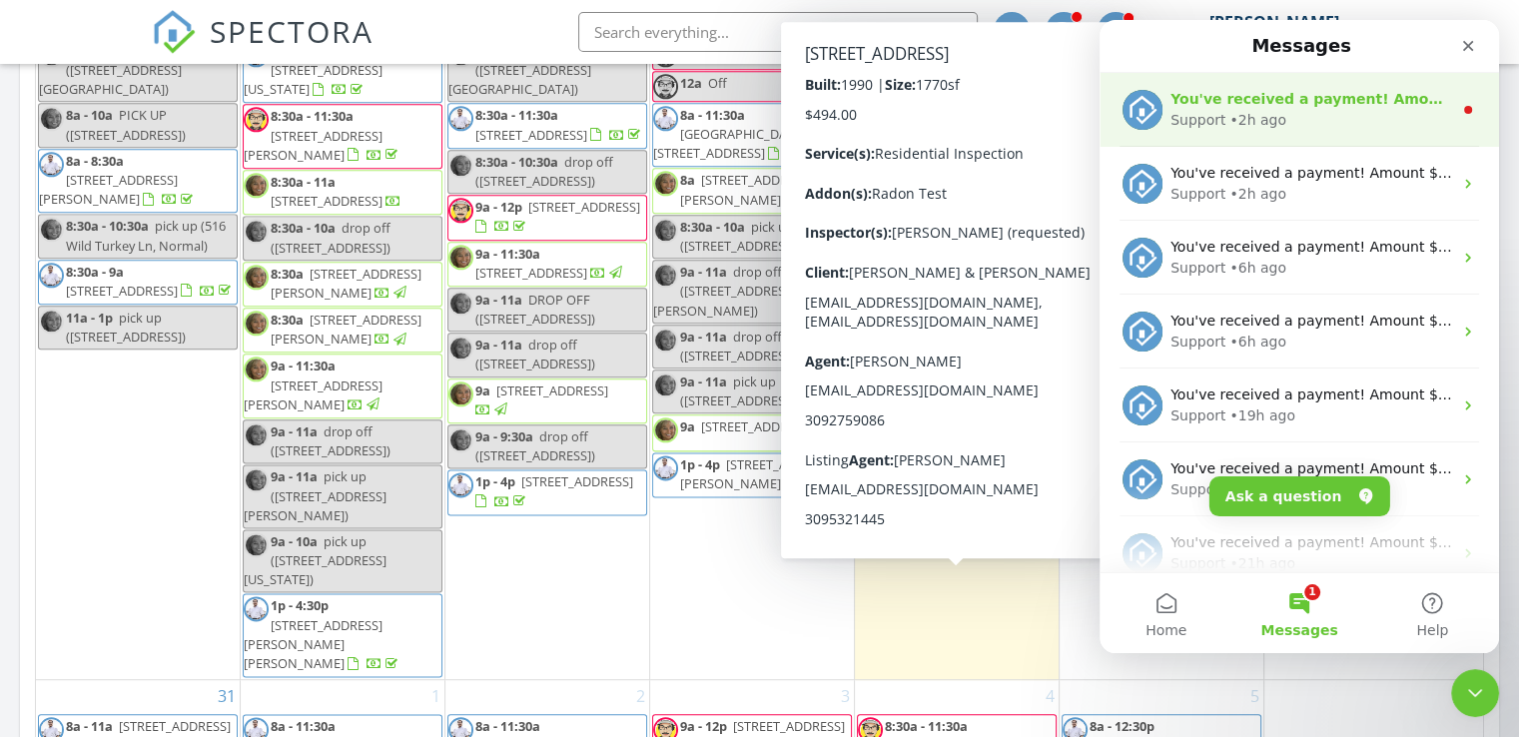
click at [1270, 117] on div "• 2h ago" at bounding box center [1258, 120] width 57 height 21
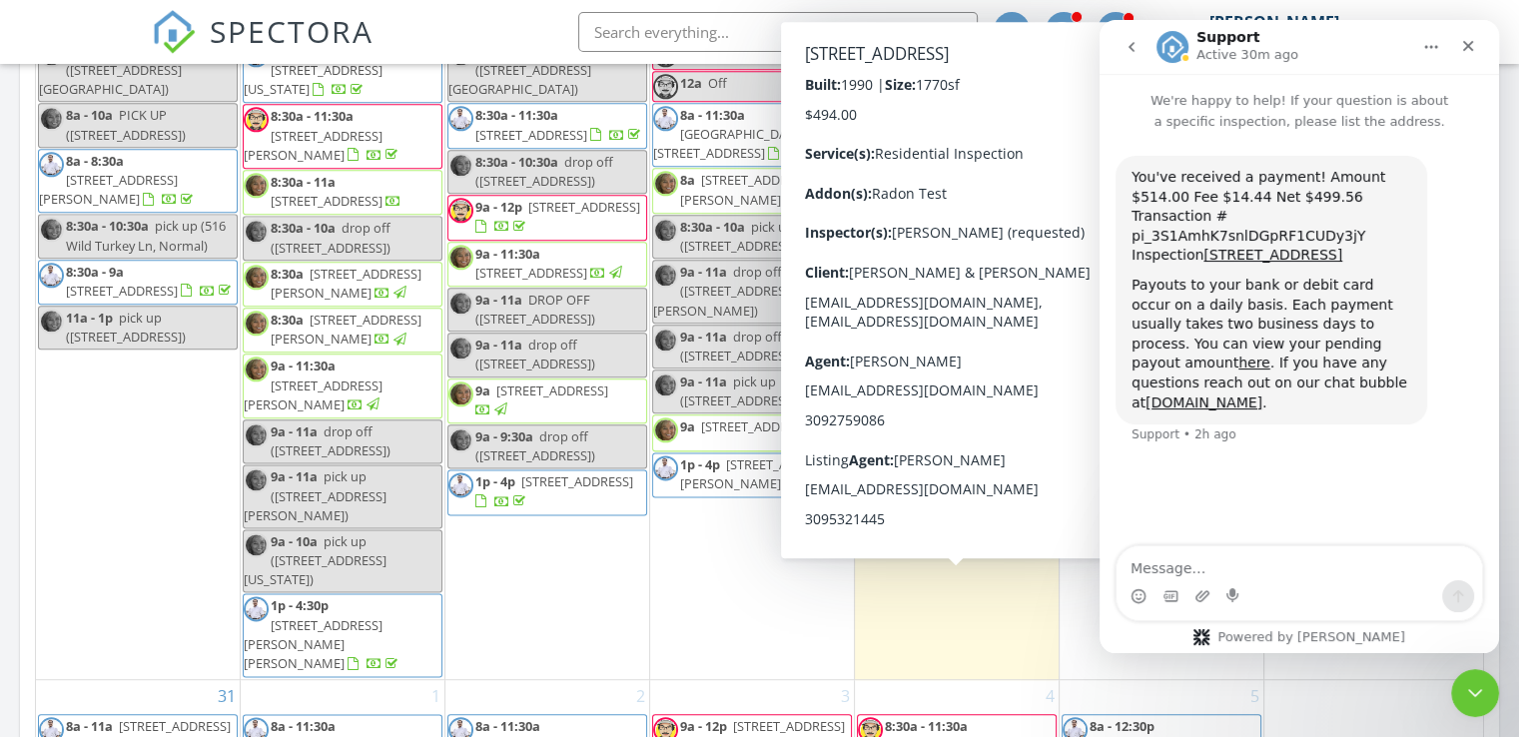
click at [1131, 49] on icon "go back" at bounding box center [1132, 47] width 6 height 10
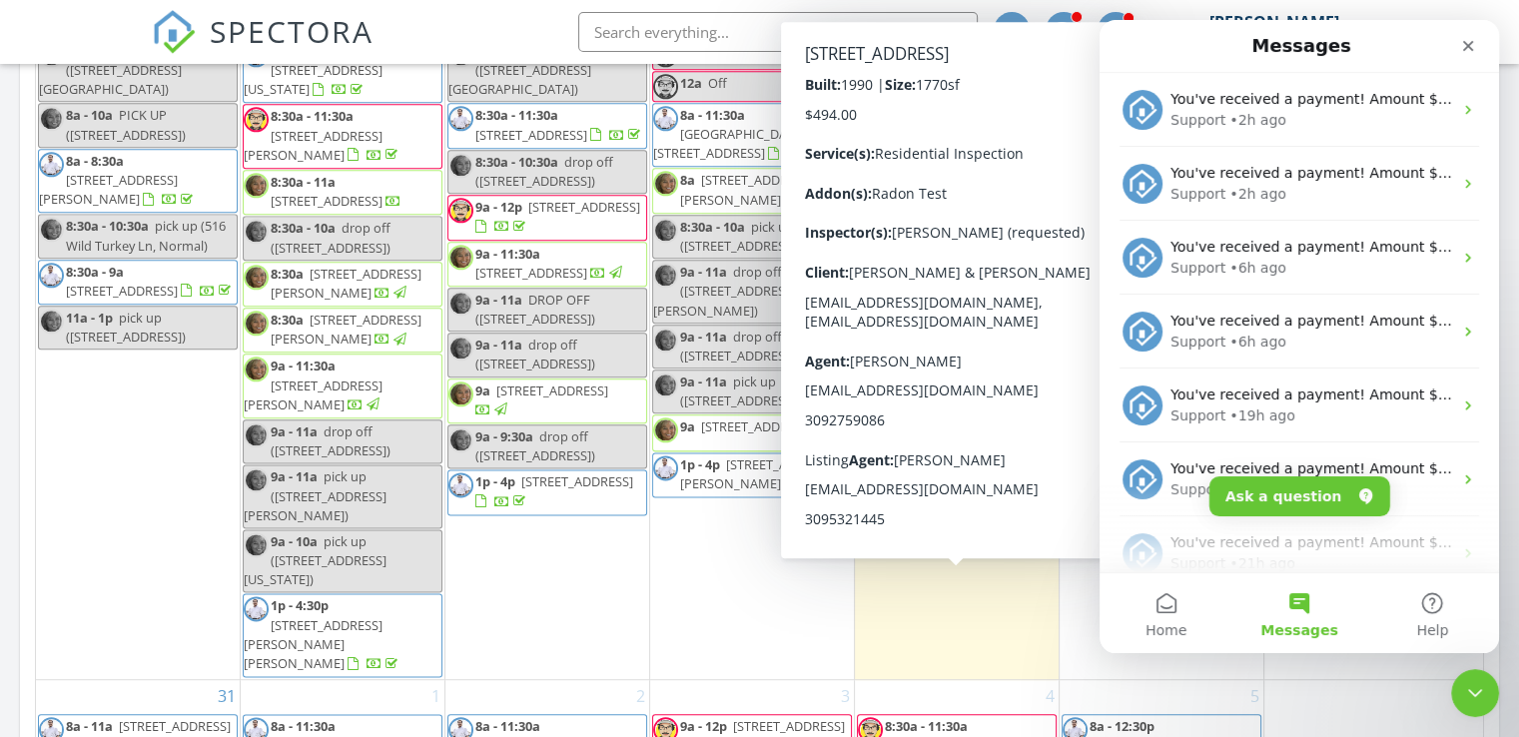
scroll to position [12, 0]
click at [1478, 47] on div "Close" at bounding box center [1468, 46] width 36 height 36
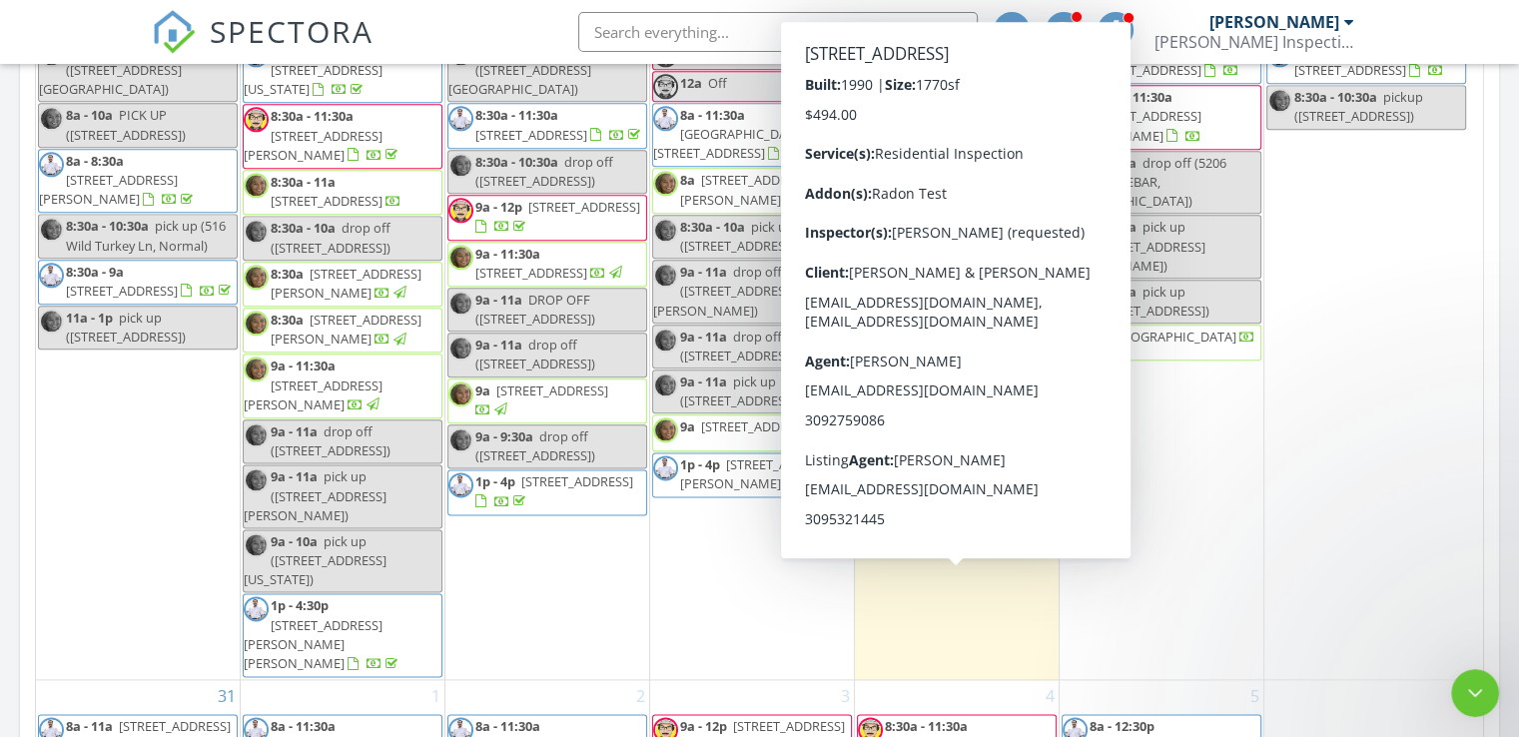
scroll to position [0, 0]
